Goal: Task Accomplishment & Management: Use online tool/utility

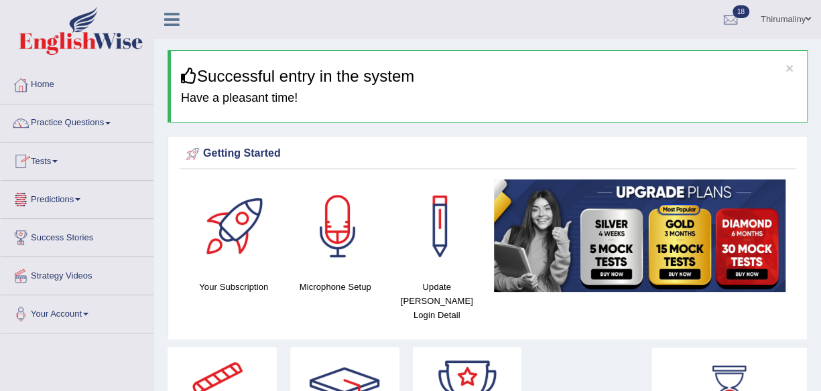
click at [56, 160] on span at bounding box center [54, 161] width 5 height 3
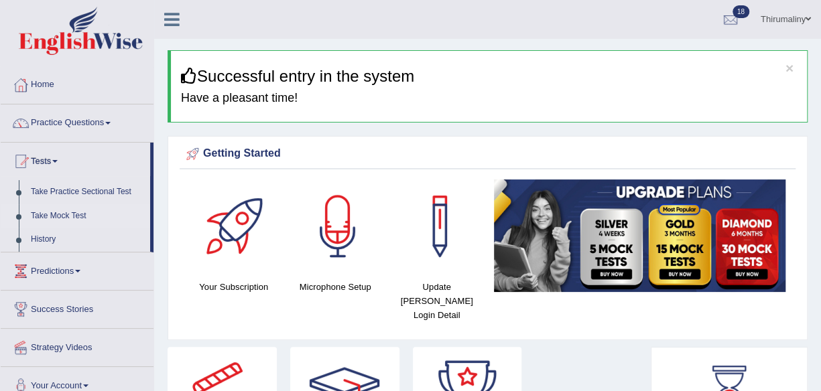
click at [56, 214] on link "Take Mock Test" at bounding box center [87, 216] width 125 height 24
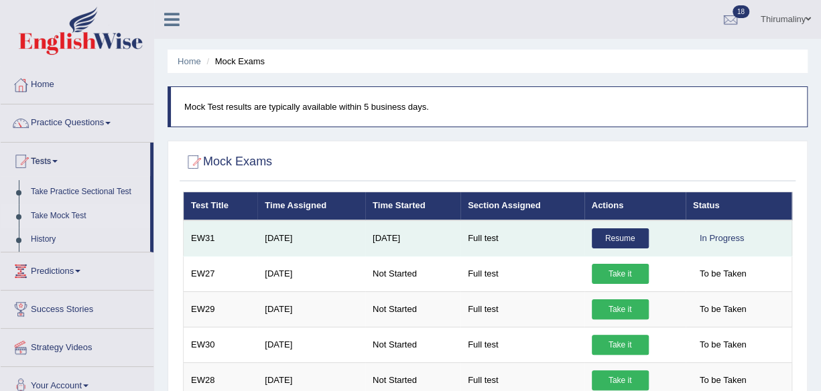
click at [618, 239] on link "Resume" at bounding box center [620, 238] width 57 height 20
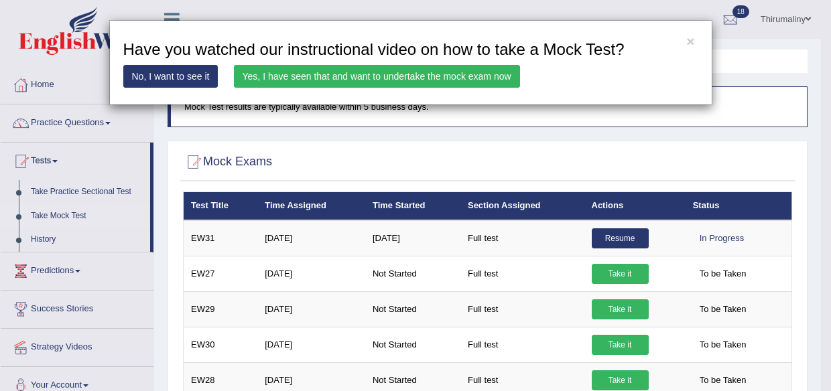
click at [413, 76] on link "Yes, I have seen that and want to undertake the mock exam now" at bounding box center [377, 76] width 286 height 23
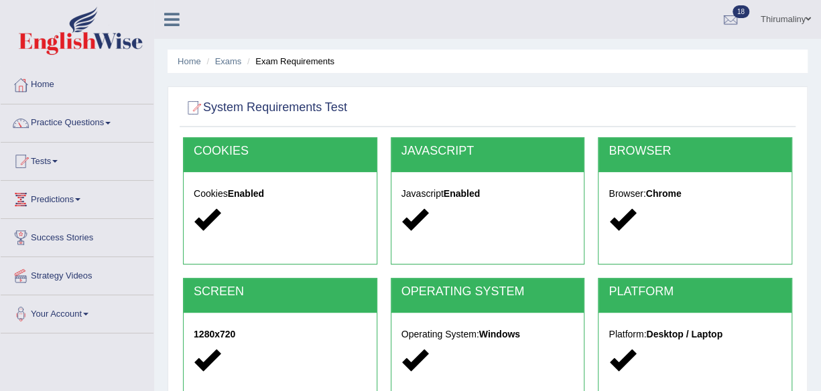
click at [609, 285] on h2 "PLATFORM" at bounding box center [694, 291] width 173 height 13
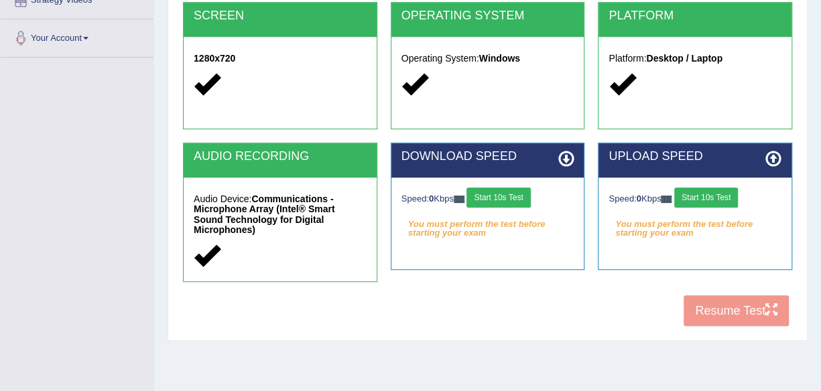
scroll to position [277, 0]
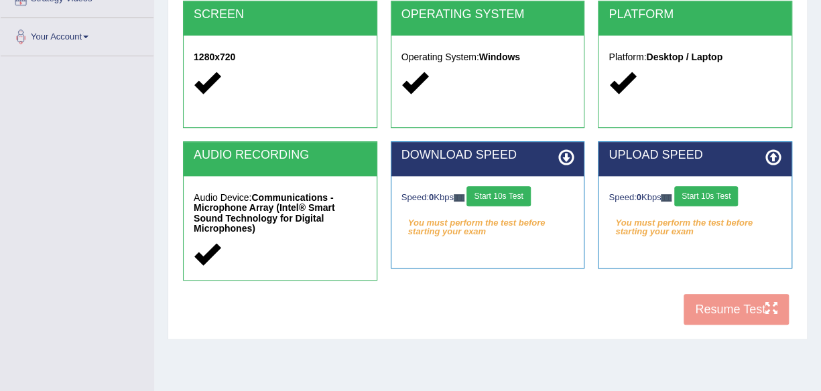
click at [498, 202] on button "Start 10s Test" at bounding box center [498, 196] width 64 height 20
click at [707, 191] on button "Start 10s Test" at bounding box center [706, 196] width 64 height 20
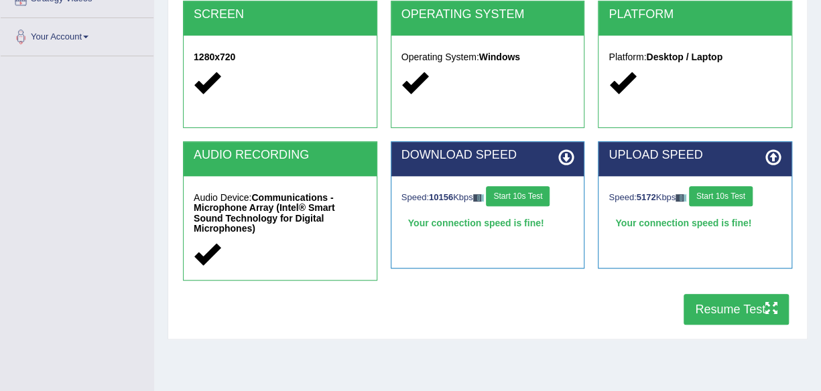
click at [689, 186] on button "Start 10s Test" at bounding box center [721, 196] width 64 height 20
click at [715, 294] on button "Resume Test" at bounding box center [735, 309] width 105 height 31
